Goal: Task Accomplishment & Management: Use online tool/utility

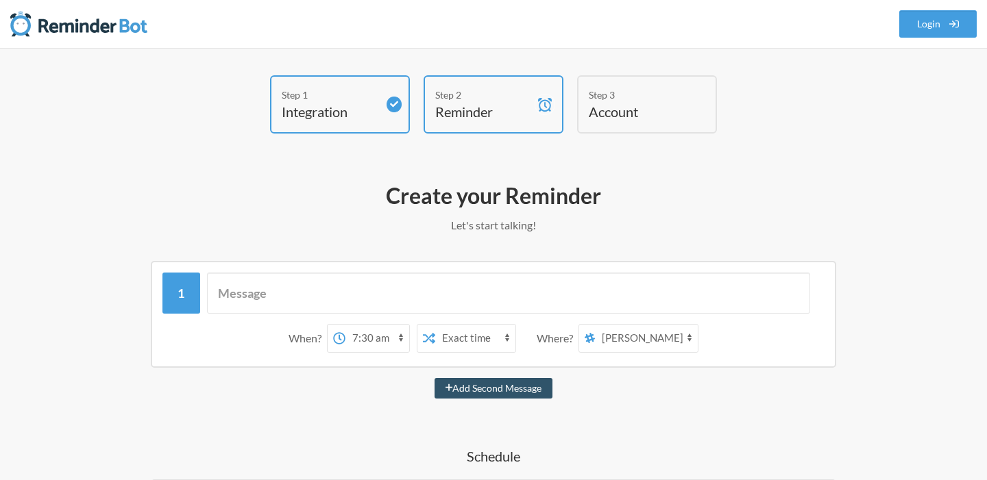
select select "07:30:00"
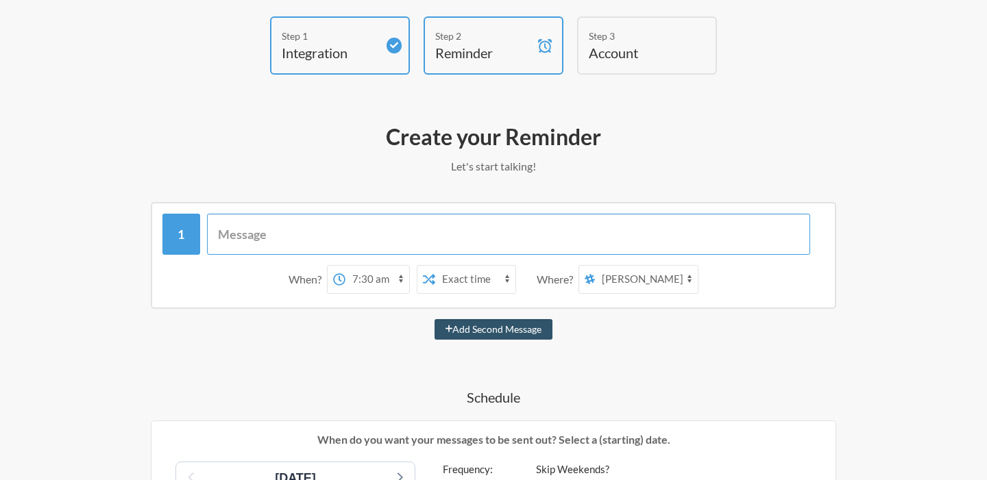
click at [392, 230] on input "text" at bounding box center [509, 234] width 604 height 41
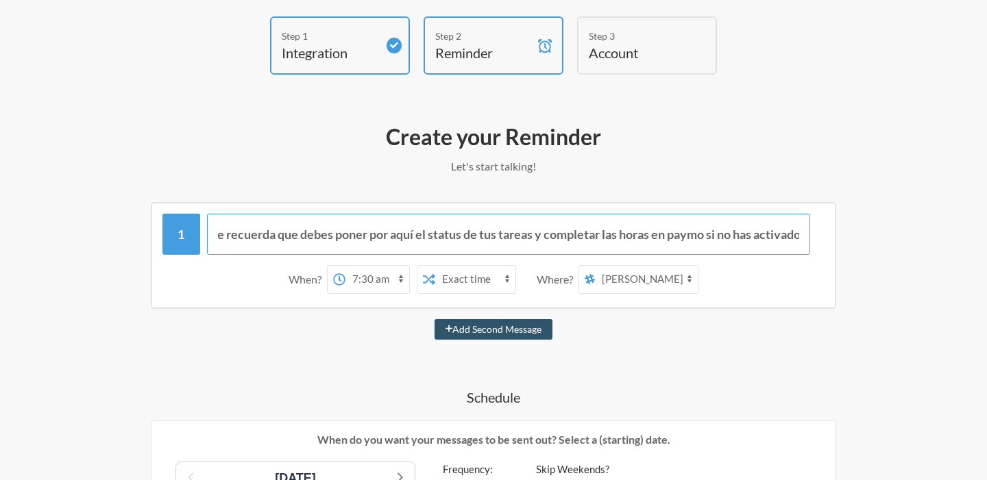
scroll to position [0, 240]
type input "Hola soy [PERSON_NAME], tu robot que te recuerda que debes poner por aquí el st…"
click at [385, 281] on select "12:00 am 12:15 am 12:30 am 12:45 am 1:00 am 1:15 am 1:30 am 1:45 am 2:00 am 2:1…" at bounding box center [377, 279] width 64 height 27
select select "17:45:00"
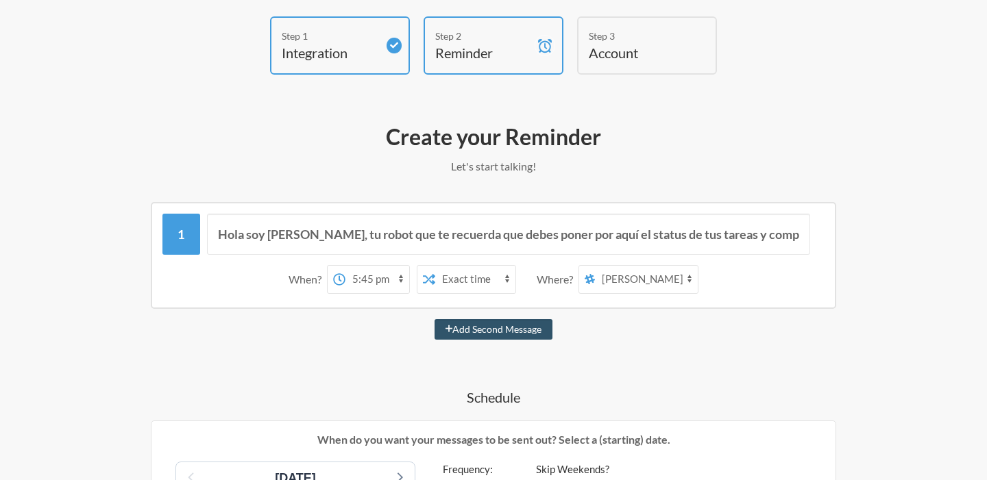
click at [352, 266] on select "12:00 am 12:15 am 12:30 am 12:45 am 1:00 am 1:15 am 1:30 am 1:45 am 2:00 am 2:1…" at bounding box center [377, 279] width 64 height 27
click at [642, 284] on select "[PERSON_NAME]" at bounding box center [646, 279] width 103 height 27
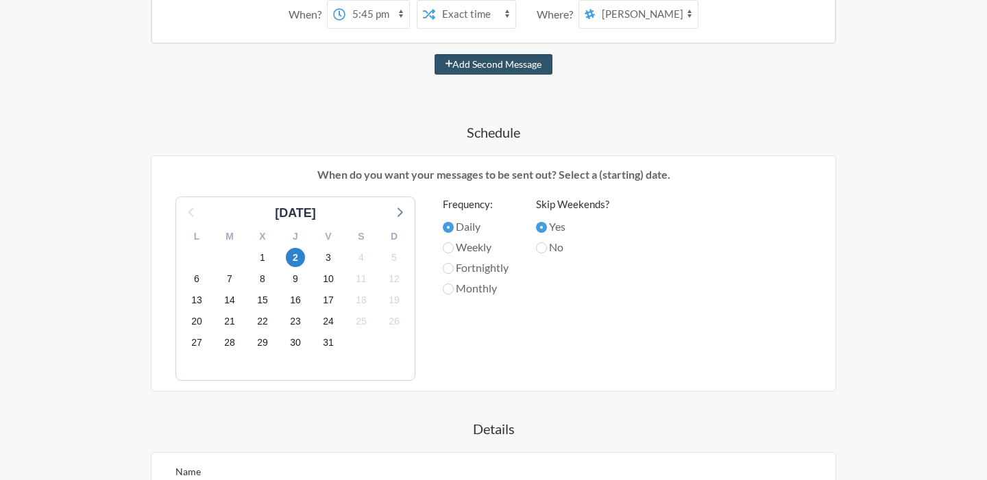
scroll to position [326, 0]
click at [259, 256] on span "1" at bounding box center [262, 256] width 19 height 19
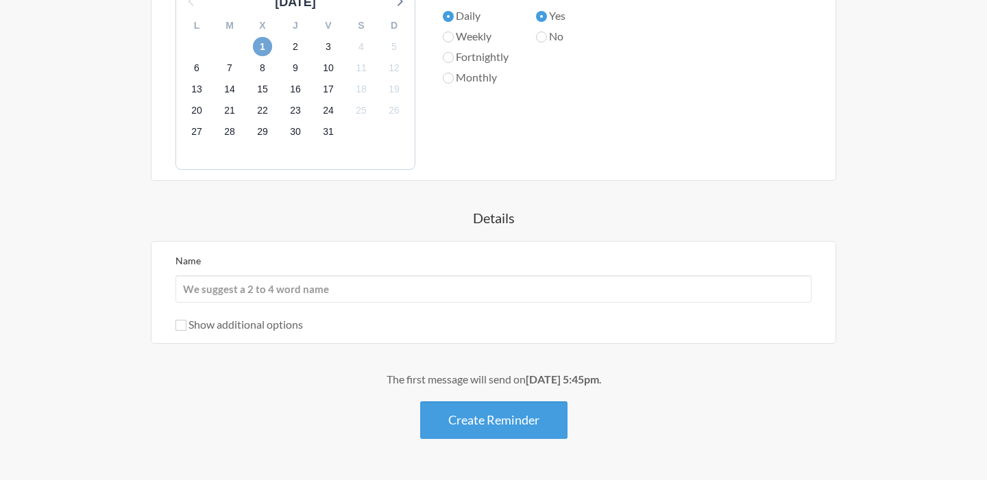
scroll to position [561, 0]
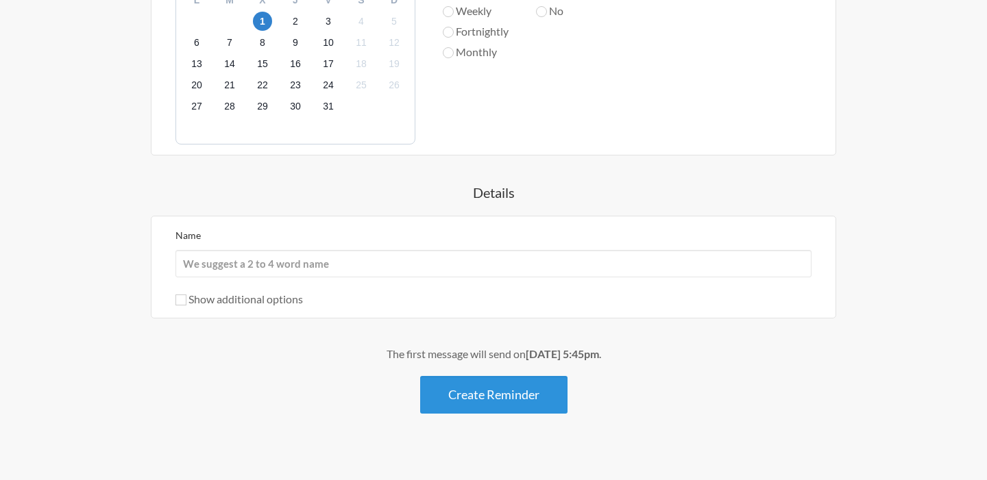
click at [502, 385] on button "Create Reminder" at bounding box center [493, 395] width 147 height 38
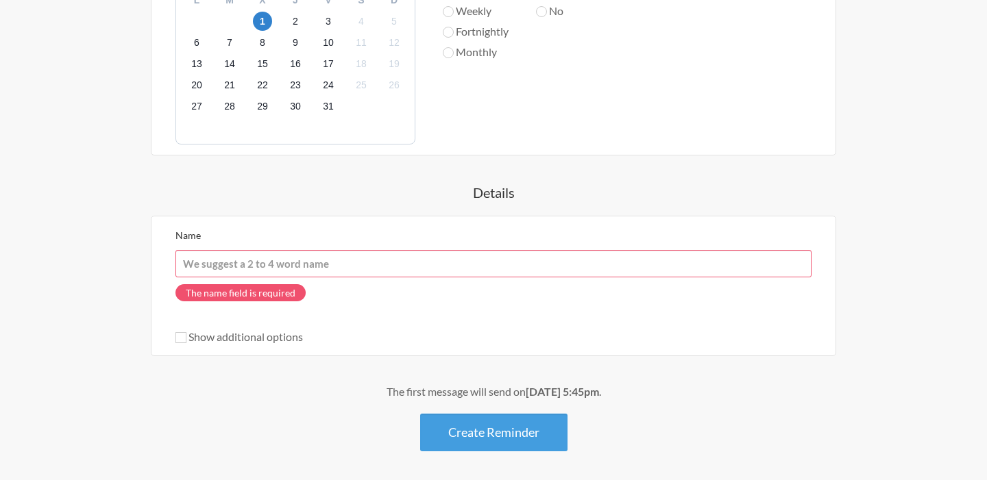
click at [411, 264] on input "Name" at bounding box center [493, 263] width 636 height 27
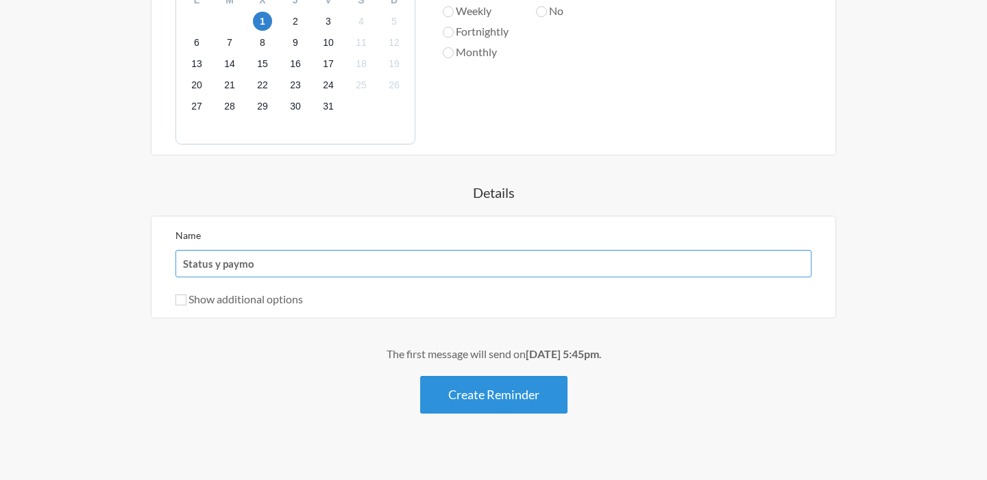
type input "Status y paymo"
click at [517, 409] on button "Create Reminder" at bounding box center [493, 395] width 147 height 38
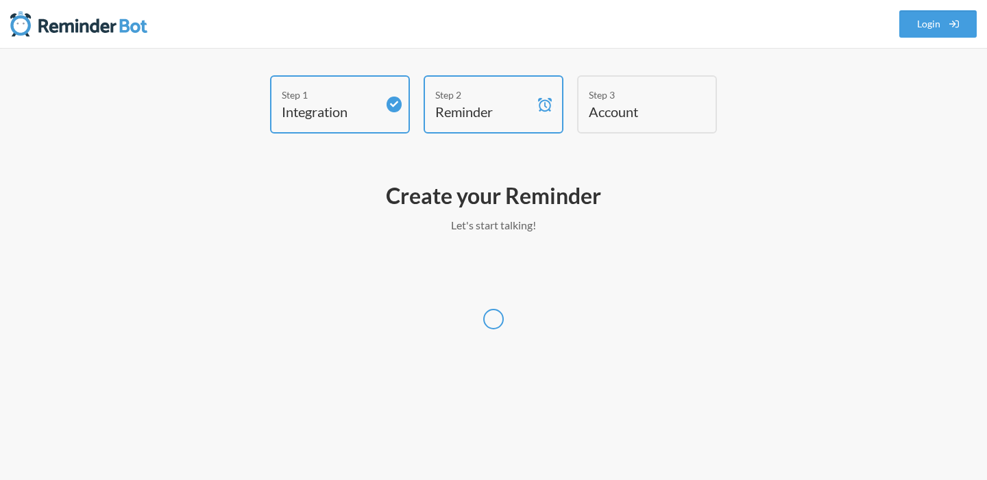
select select "Europe/[GEOGRAPHIC_DATA]"
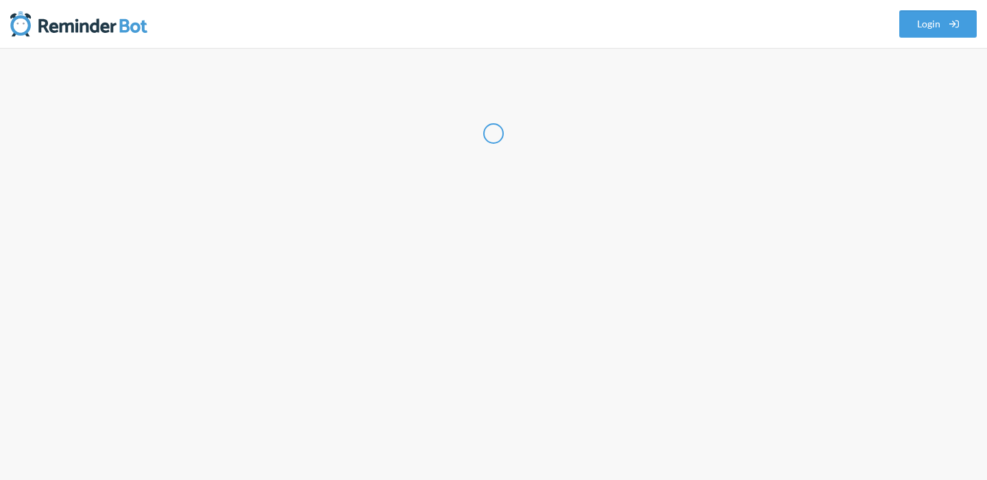
select select "ES"
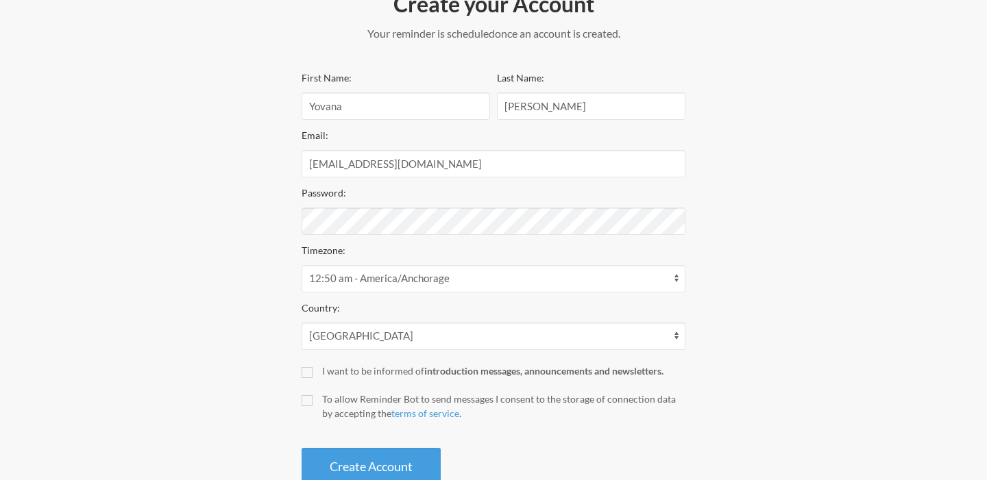
scroll to position [231, 0]
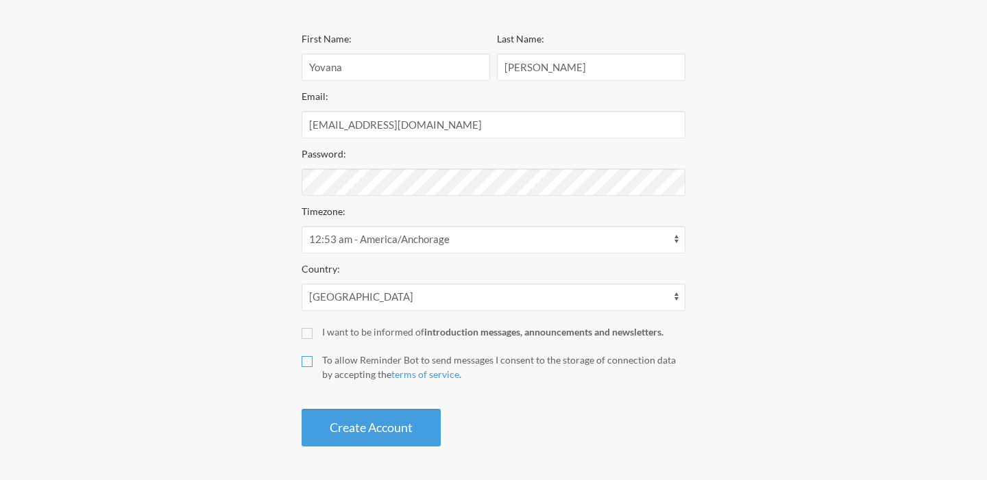
click at [312, 356] on input "To allow Reminder Bot to send messages I consent to the storage of connection d…" at bounding box center [307, 361] width 11 height 11
checkbox input "true"
click at [352, 408] on div "First Name: [PERSON_NAME] Last Name: [PERSON_NAME] Email: [EMAIL_ADDRESS][DOMAI…" at bounding box center [494, 238] width 384 height 417
click at [352, 426] on button "Create Account" at bounding box center [371, 428] width 139 height 38
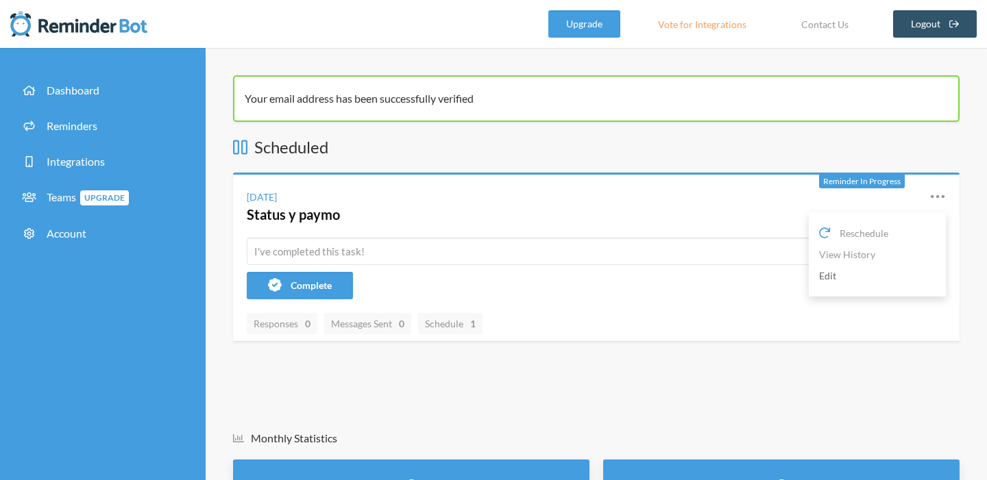
click at [827, 276] on link "Edit" at bounding box center [877, 275] width 117 height 21
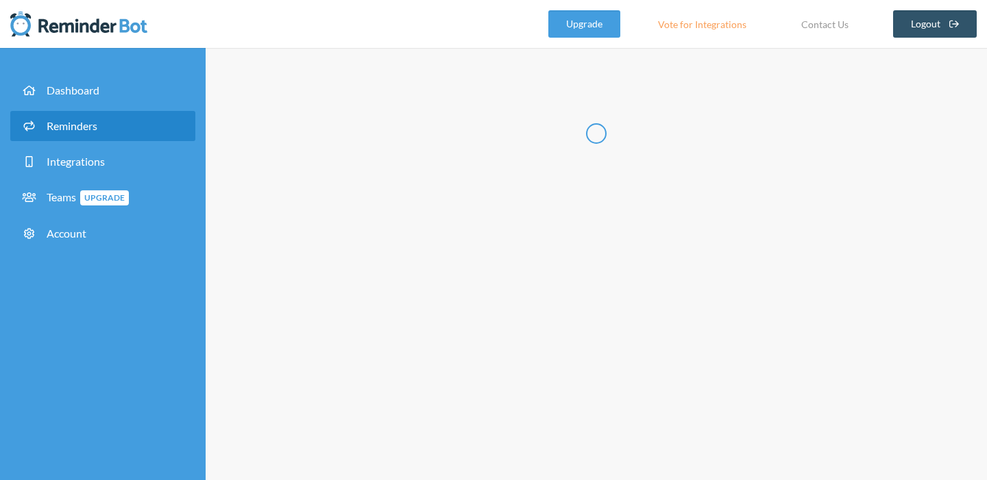
type input "Status y paymo"
select select "17:45:00"
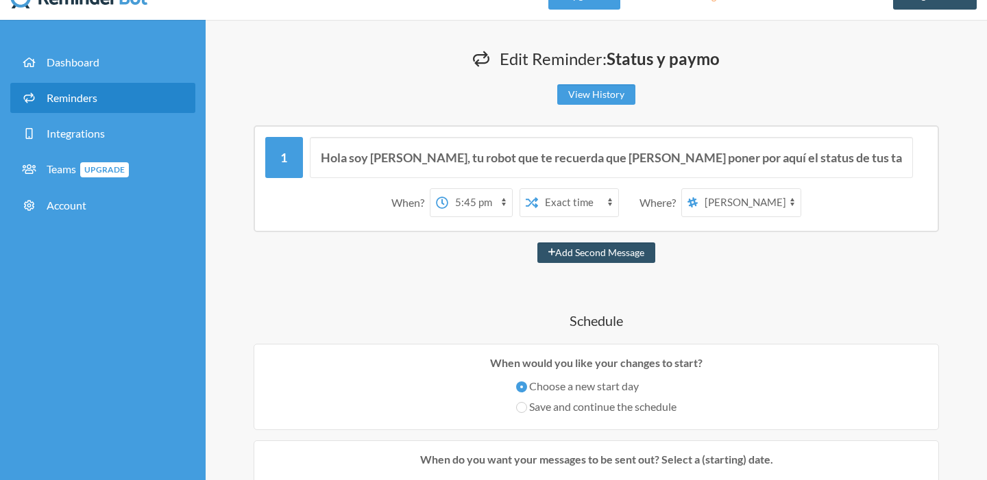
scroll to position [14, 0]
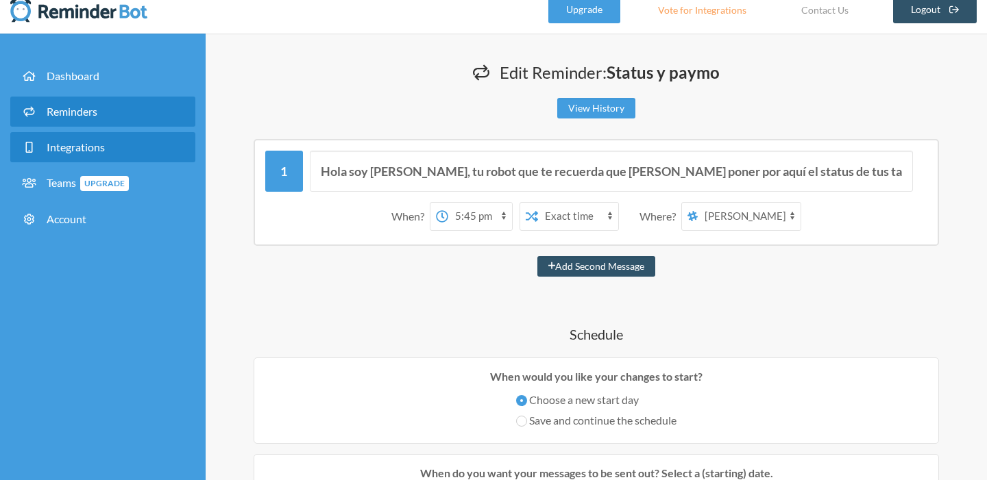
click at [136, 144] on link "Integrations" at bounding box center [102, 147] width 185 height 30
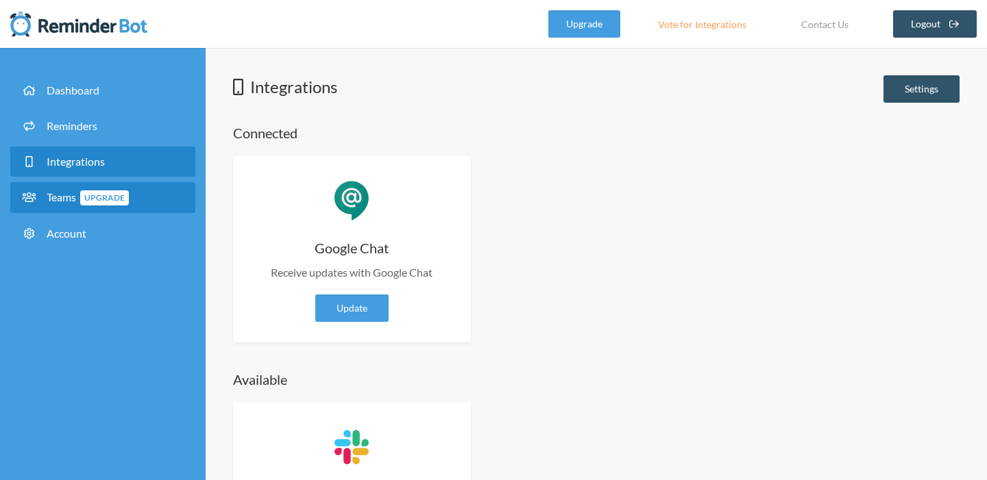
click at [150, 202] on link "Teams Upgrade" at bounding box center [102, 197] width 185 height 31
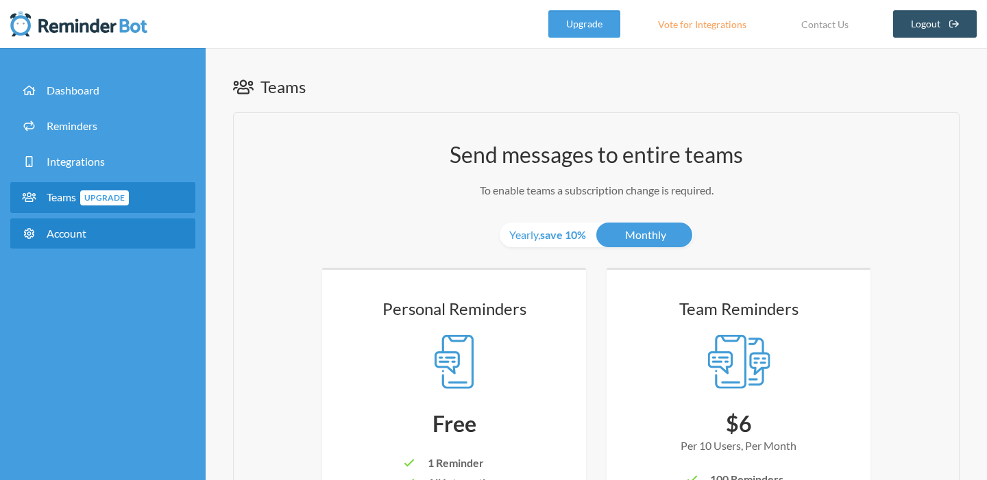
click at [116, 234] on link "Account" at bounding box center [102, 234] width 185 height 30
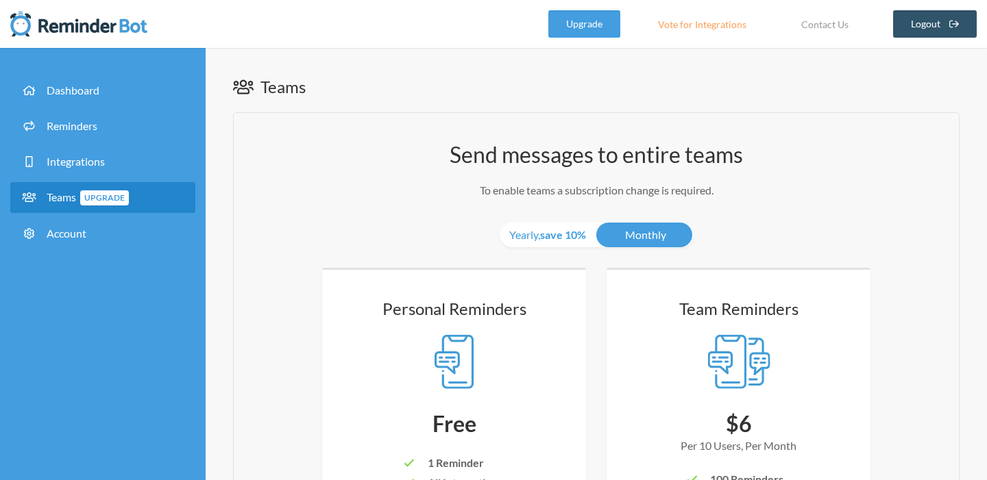
select select "**"
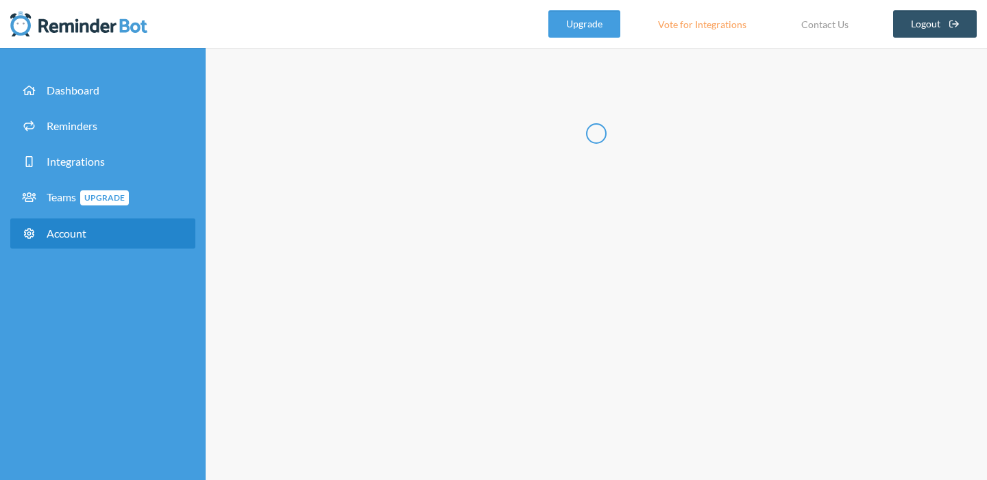
type input "******"
type input "*****"
type input "**********"
select select "**"
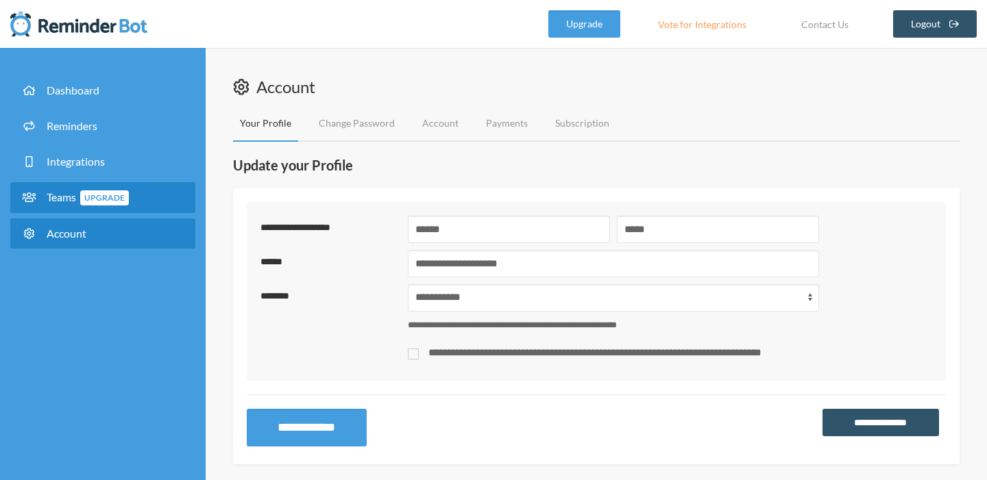
click at [170, 202] on link "Teams Upgrade" at bounding box center [102, 197] width 185 height 31
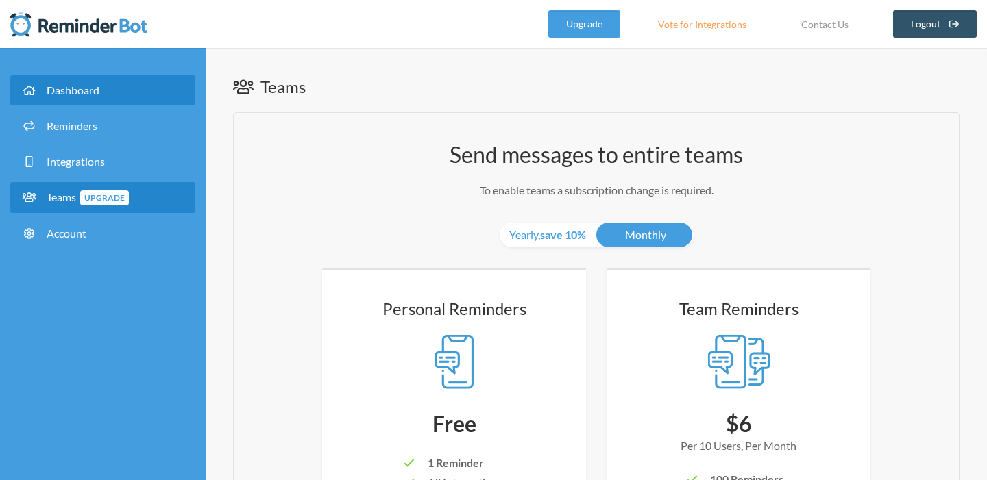
click at [91, 99] on link "Dashboard" at bounding box center [102, 90] width 185 height 30
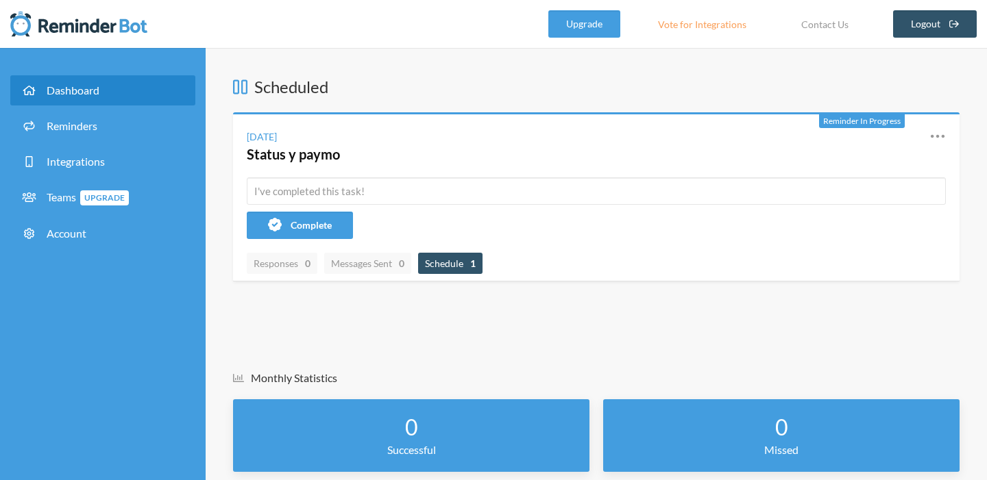
click at [454, 262] on span "Schedule 1" at bounding box center [450, 264] width 51 height 12
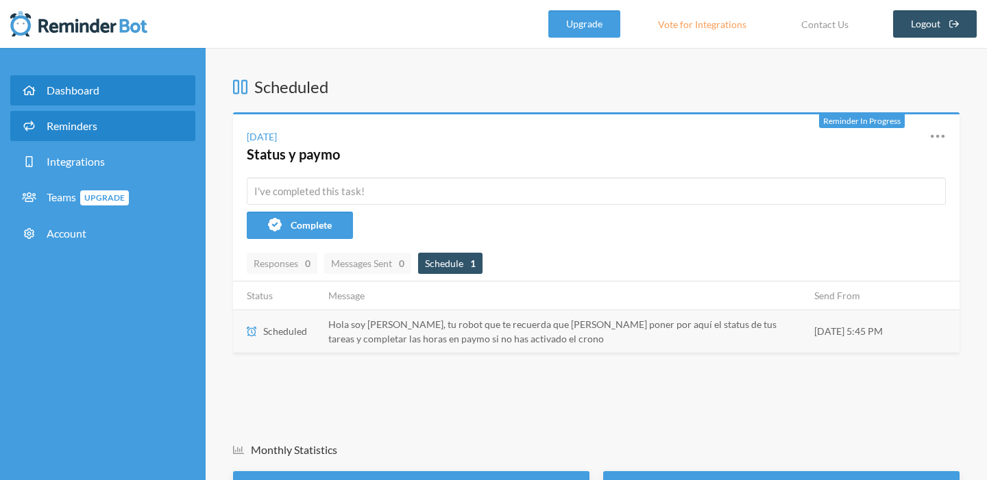
click at [112, 125] on link "Reminders" at bounding box center [102, 126] width 185 height 30
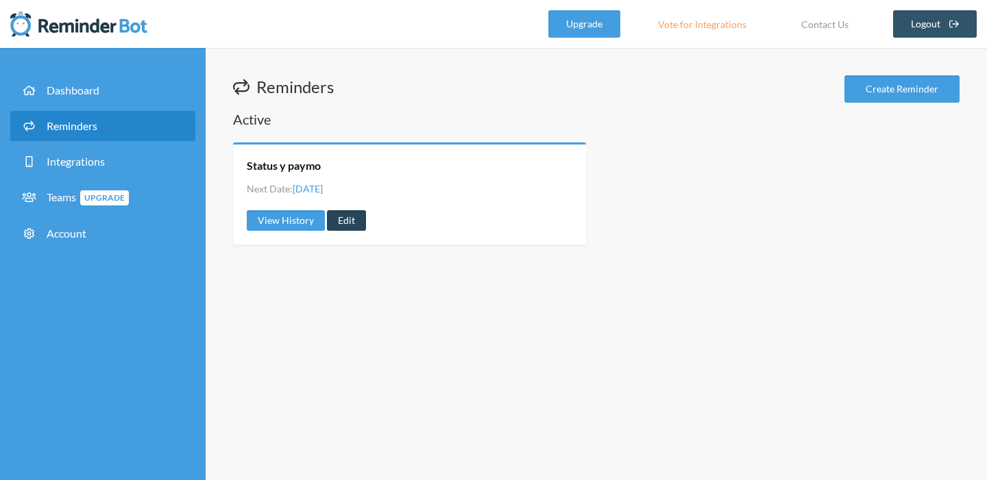
click at [348, 221] on link "Edit" at bounding box center [346, 220] width 39 height 21
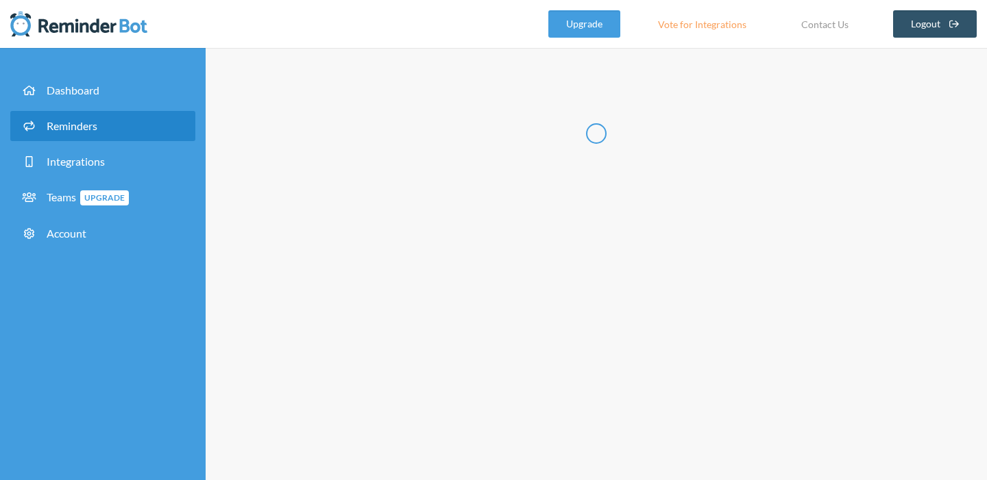
type input "Status y paymo"
select select "17:45:00"
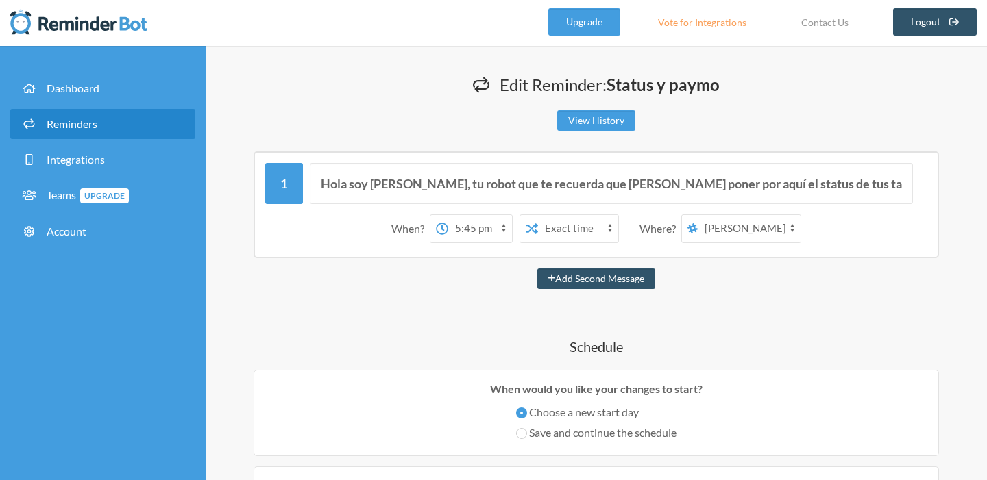
scroll to position [69, 0]
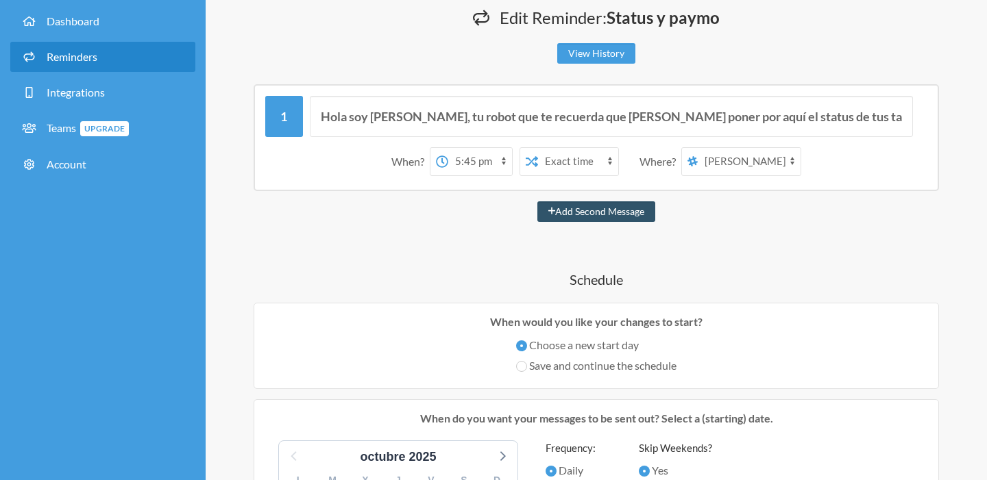
click at [738, 161] on select "Yovana Rivas DISEÑO-STATUS" at bounding box center [749, 161] width 103 height 27
select select "spaces/AAAA6VmstnU"
click at [698, 148] on select "Yovana Rivas DISEÑO-STATUS" at bounding box center [749, 161] width 103 height 27
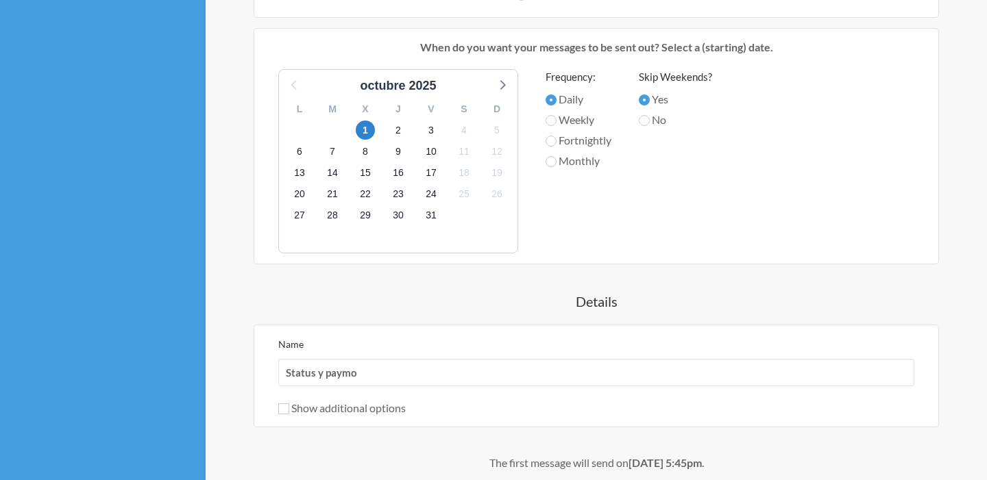
scroll to position [576, 0]
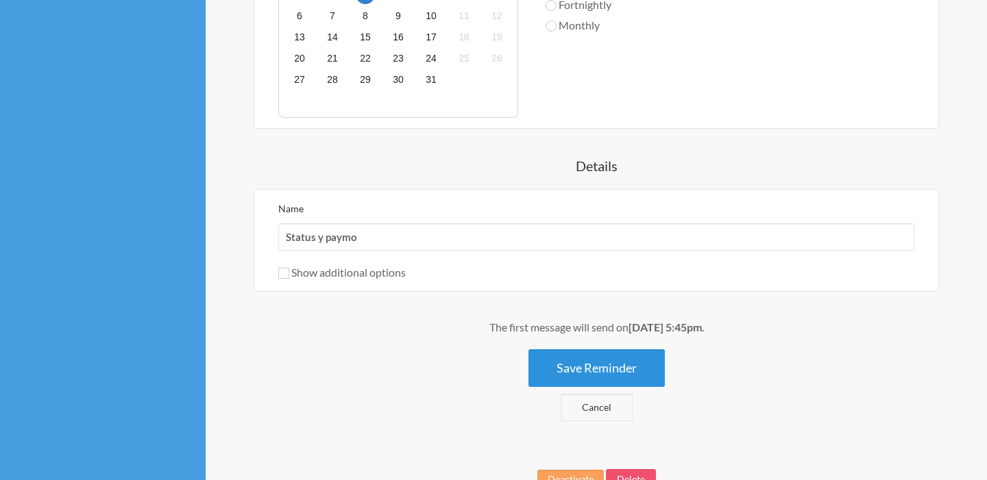
click at [607, 361] on button "Save Reminder" at bounding box center [596, 369] width 136 height 38
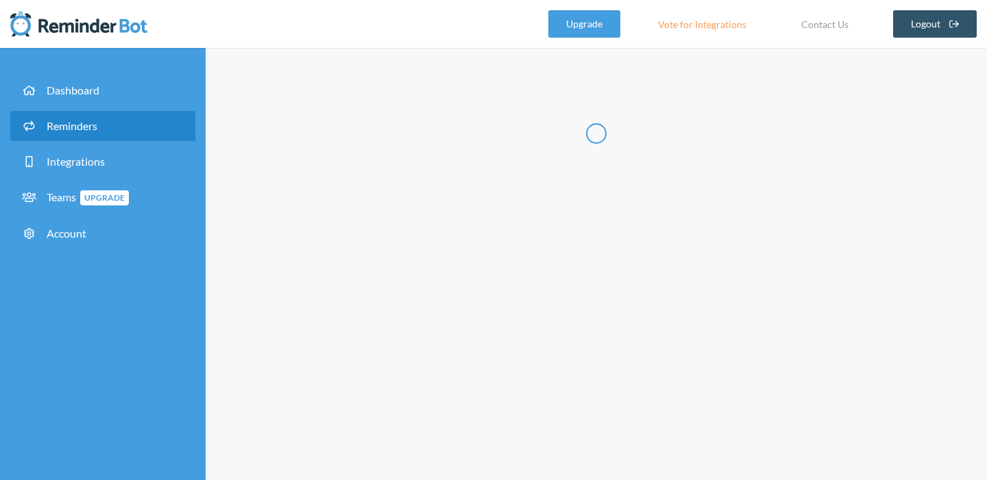
scroll to position [0, 0]
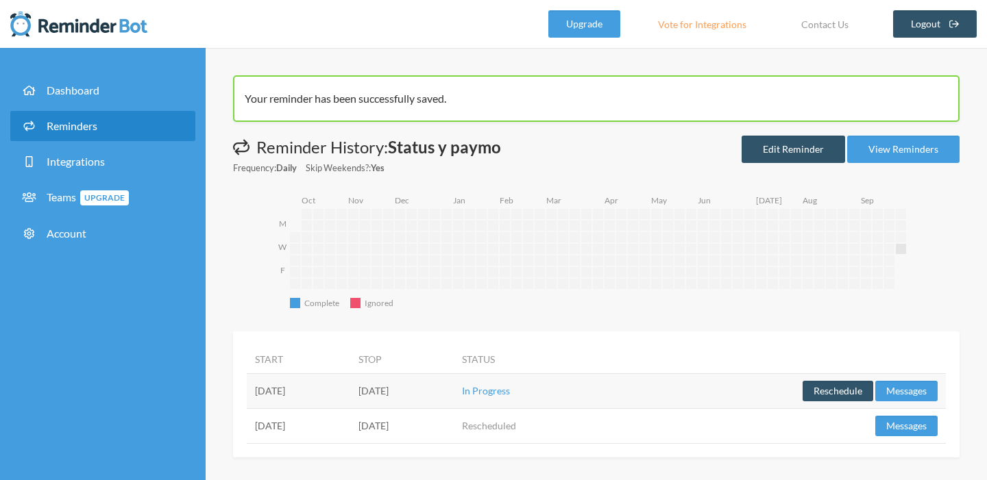
scroll to position [4, 0]
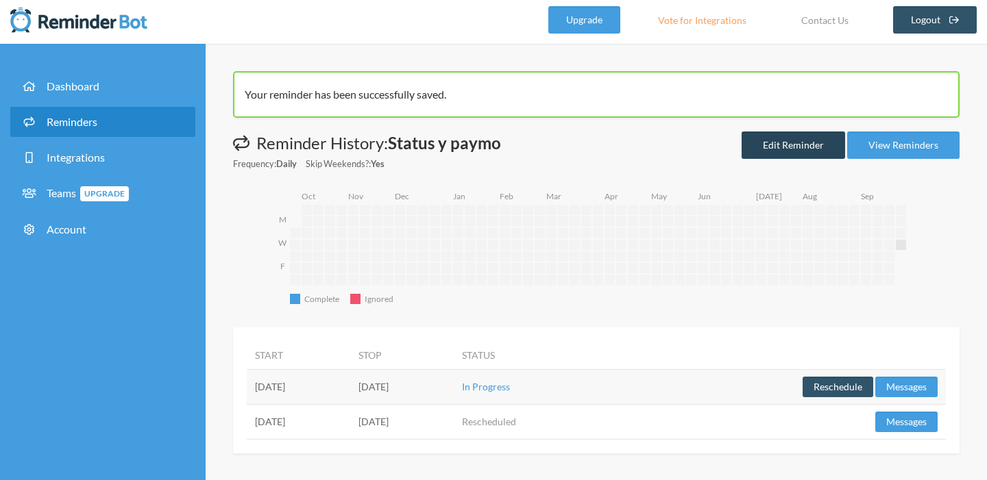
click at [809, 147] on link "Edit Reminder" at bounding box center [793, 145] width 103 height 27
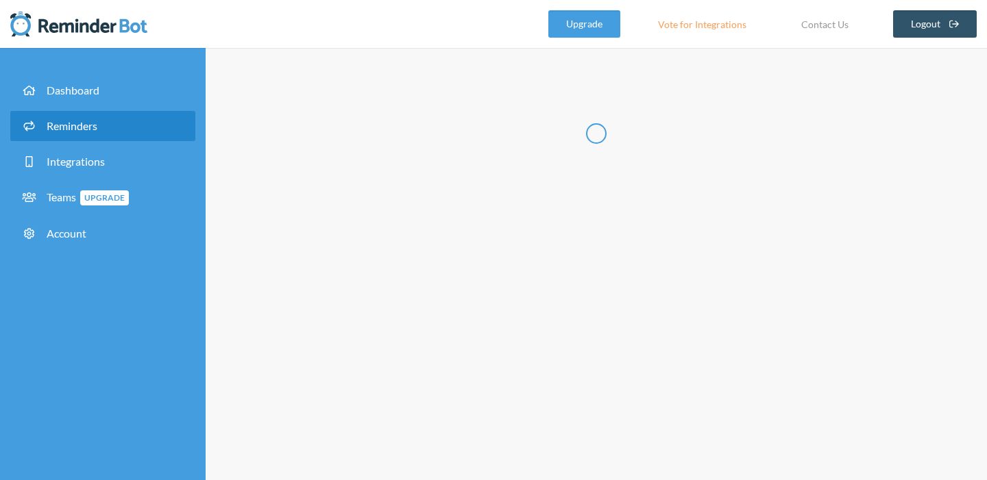
type input "Status y paymo"
select select "17:45:00"
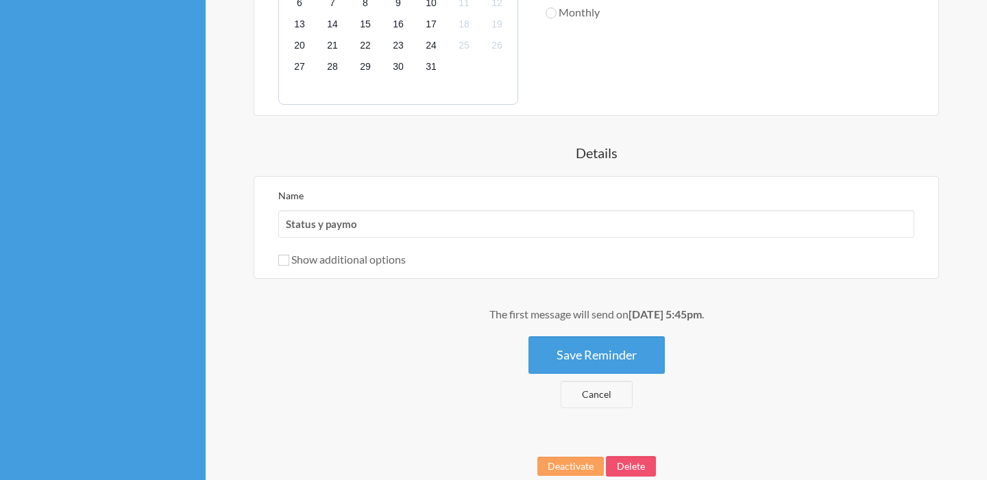
scroll to position [661, 0]
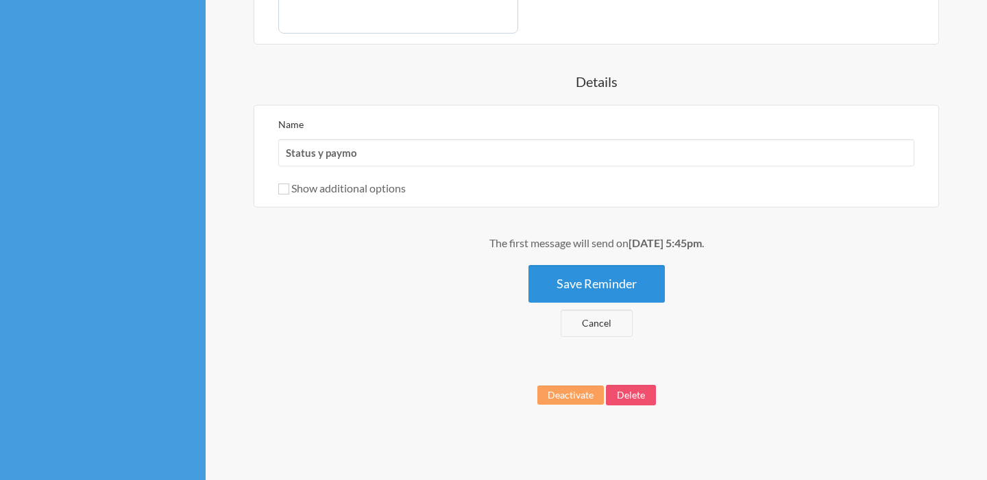
click at [578, 290] on button "Save Reminder" at bounding box center [596, 284] width 136 height 38
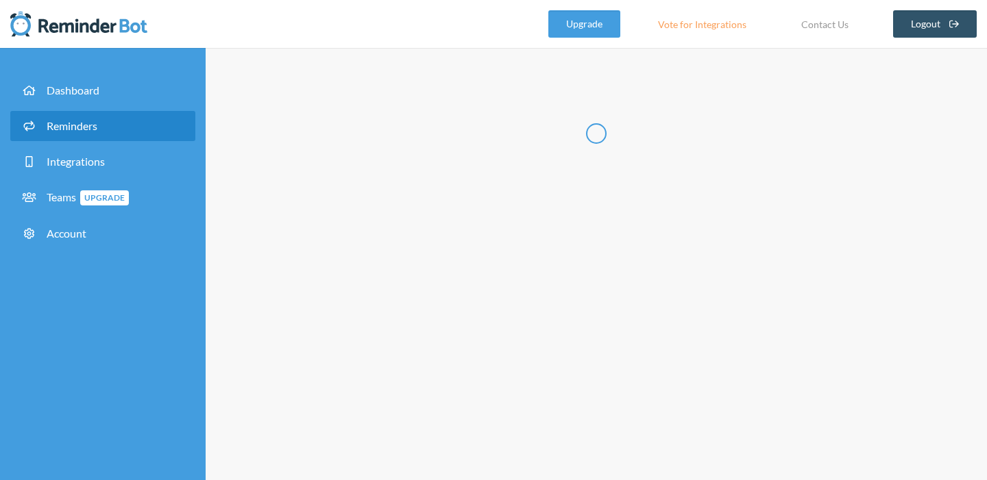
scroll to position [0, 0]
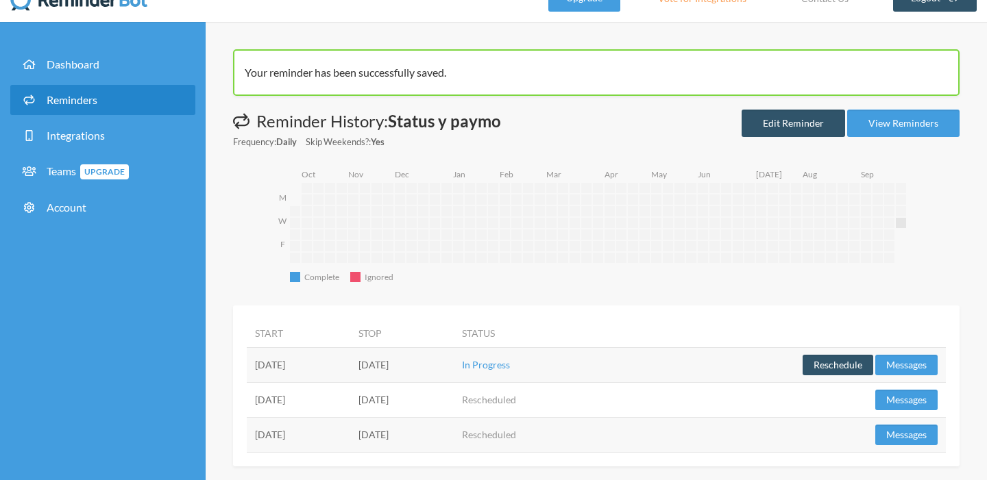
scroll to position [19, 0]
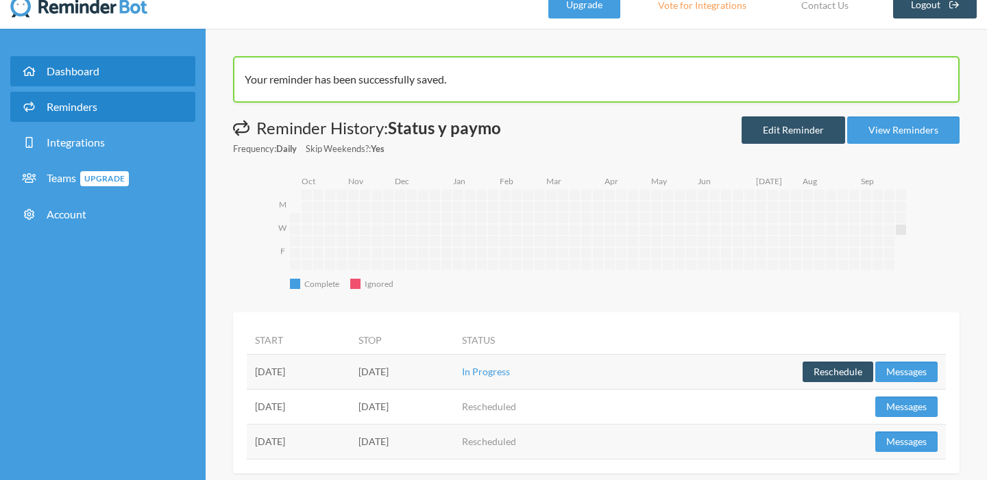
click at [137, 77] on link "Dashboard" at bounding box center [102, 71] width 185 height 30
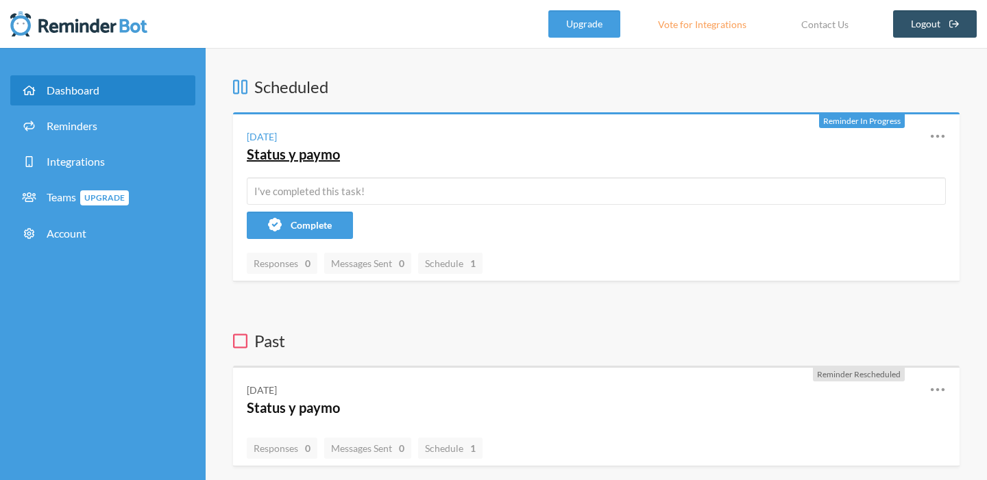
click at [315, 151] on link "Status y paymo" at bounding box center [293, 154] width 93 height 16
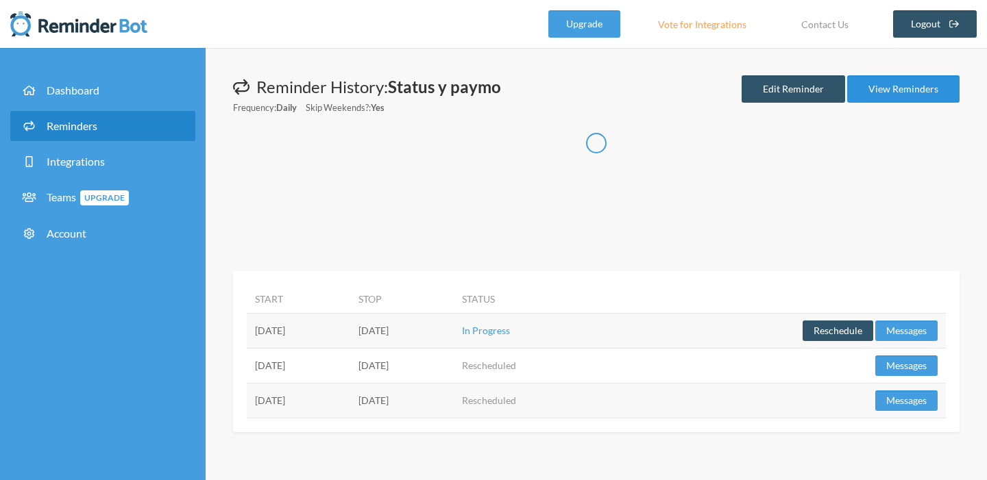
click at [881, 84] on link "View Reminders" at bounding box center [903, 88] width 112 height 27
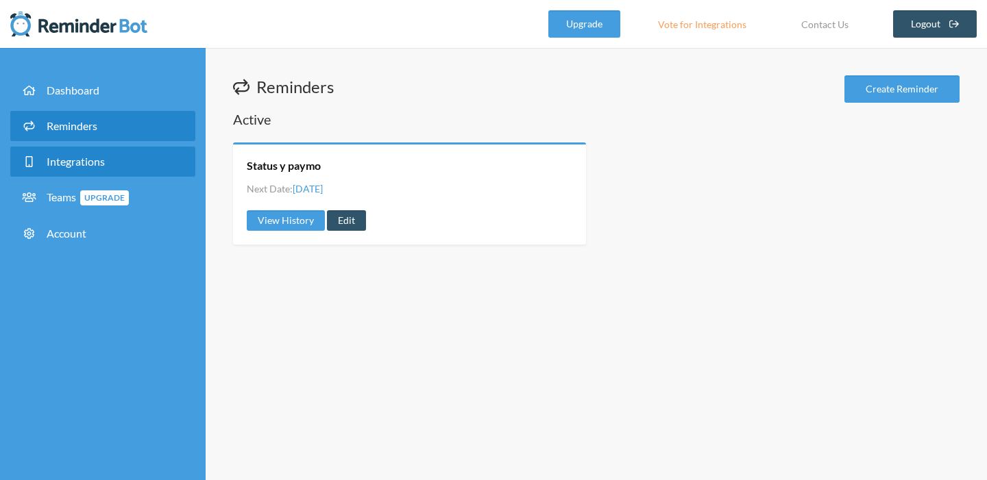
click at [143, 168] on link "Integrations" at bounding box center [102, 162] width 185 height 30
